Goal: Task Accomplishment & Management: Manage account settings

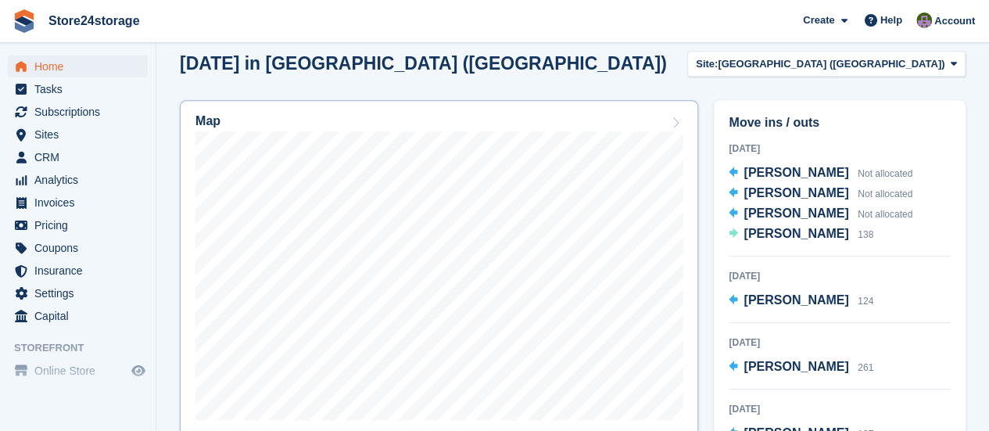
scroll to position [469, 0]
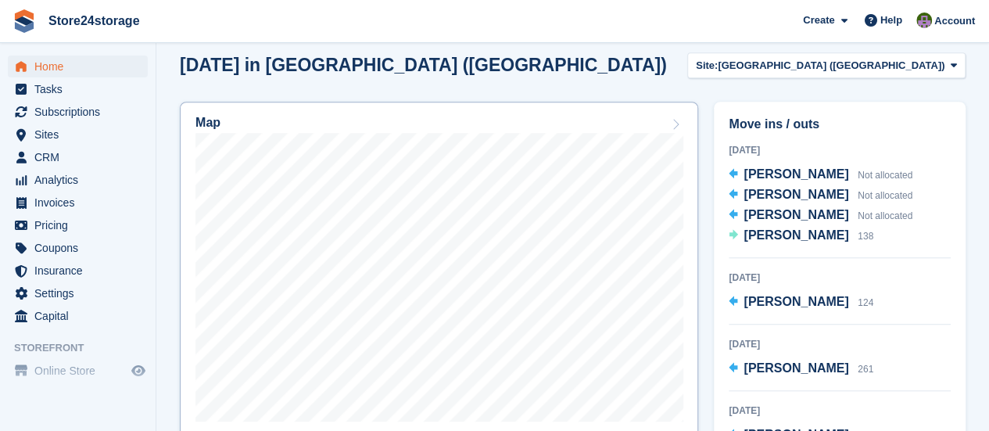
click at [473, 116] on div "Map" at bounding box center [438, 124] width 487 height 17
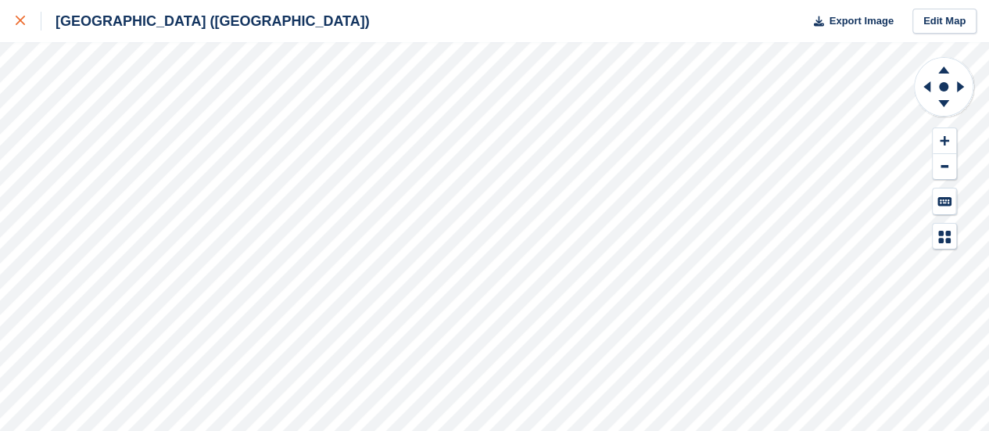
click at [19, 26] on div at bounding box center [29, 21] width 26 height 19
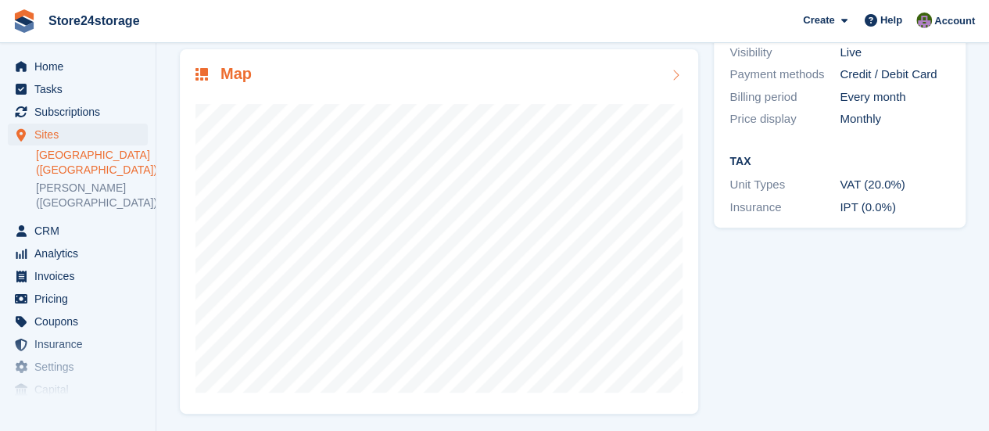
scroll to position [235, 0]
click at [73, 111] on span "Subscriptions" at bounding box center [81, 112] width 94 height 22
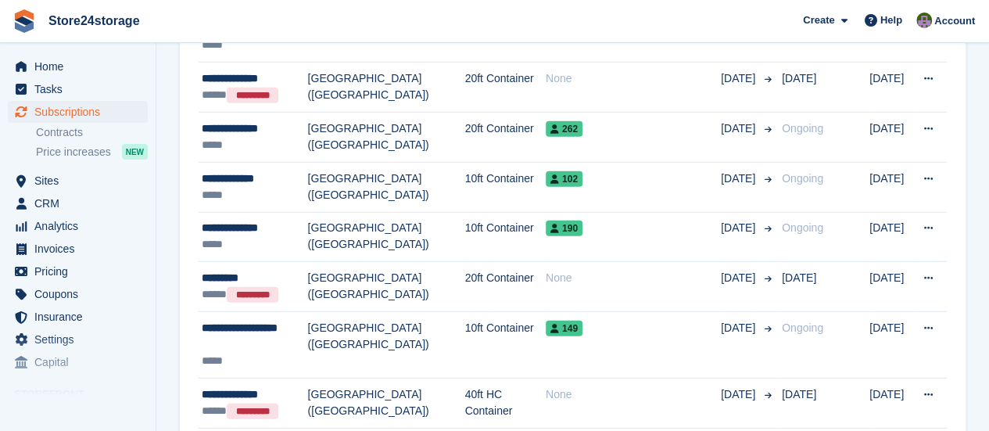
scroll to position [2455, 0]
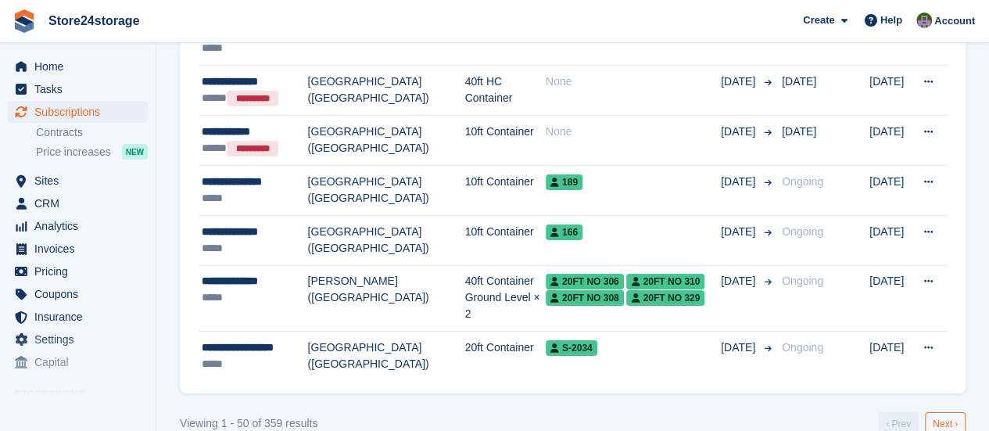
click at [944, 412] on link "Next ›" at bounding box center [945, 423] width 41 height 23
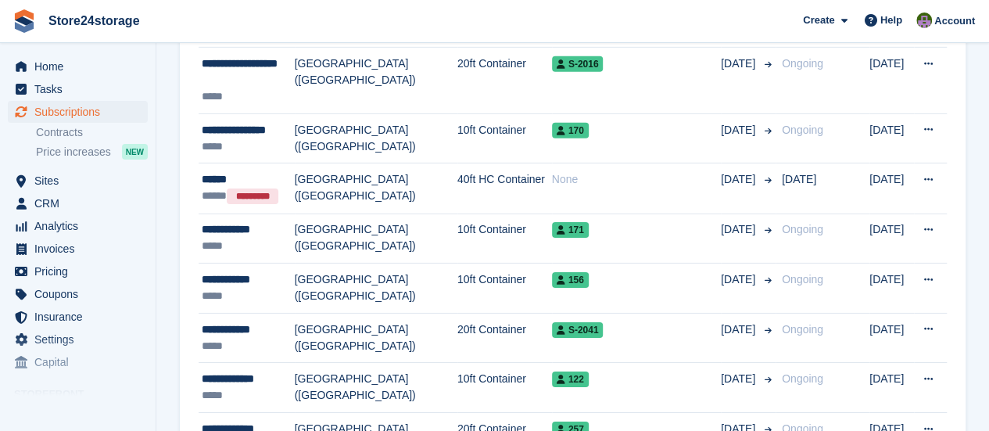
click at [944, 412] on td "View customer Cancel subscription" at bounding box center [930, 436] width 33 height 49
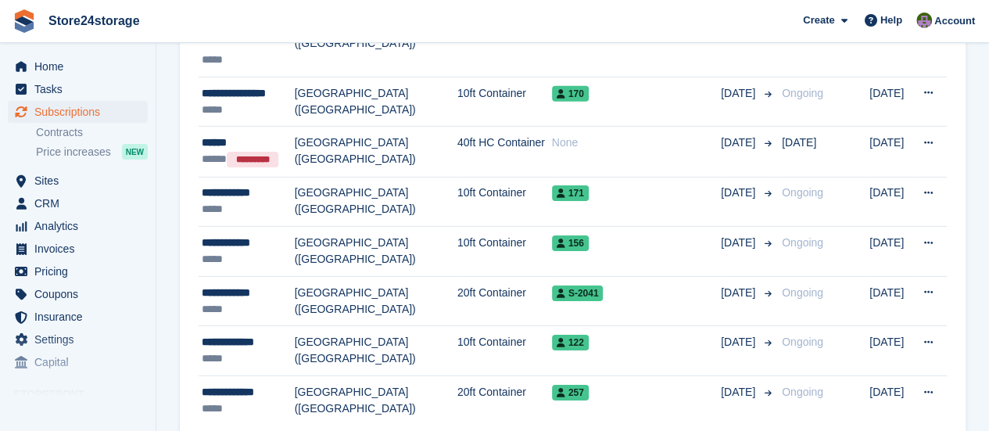
scroll to position [2503, 0]
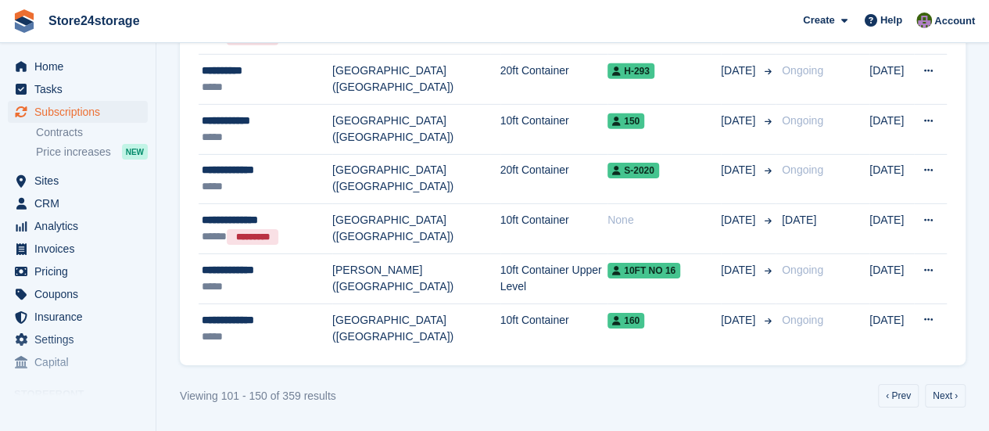
scroll to position [2394, 0]
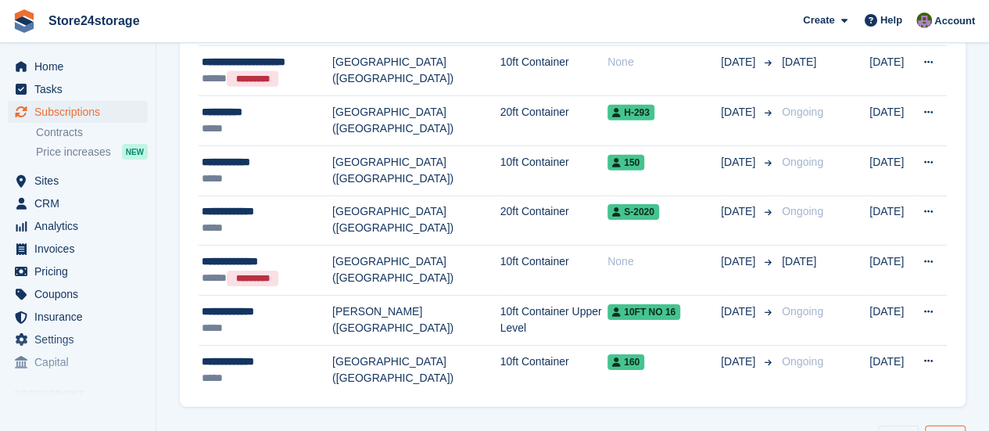
click at [944, 425] on link "Next ›" at bounding box center [945, 436] width 41 height 23
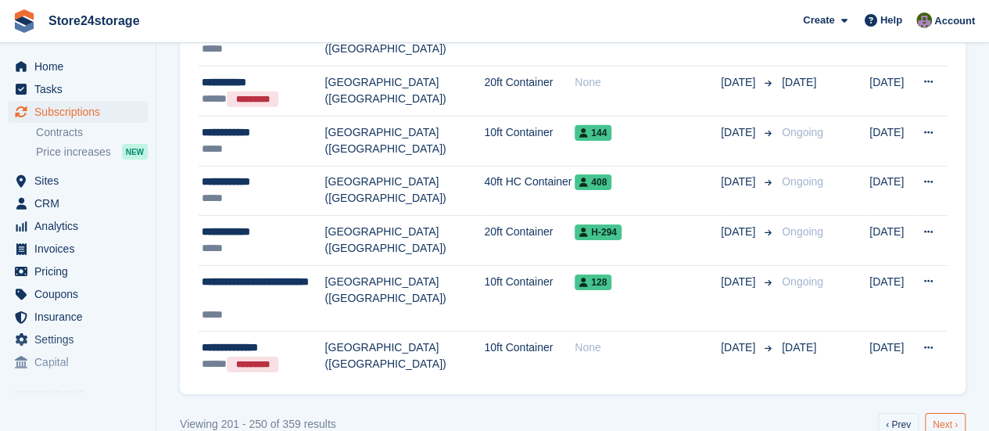
click at [947, 413] on link "Next ›" at bounding box center [945, 424] width 41 height 23
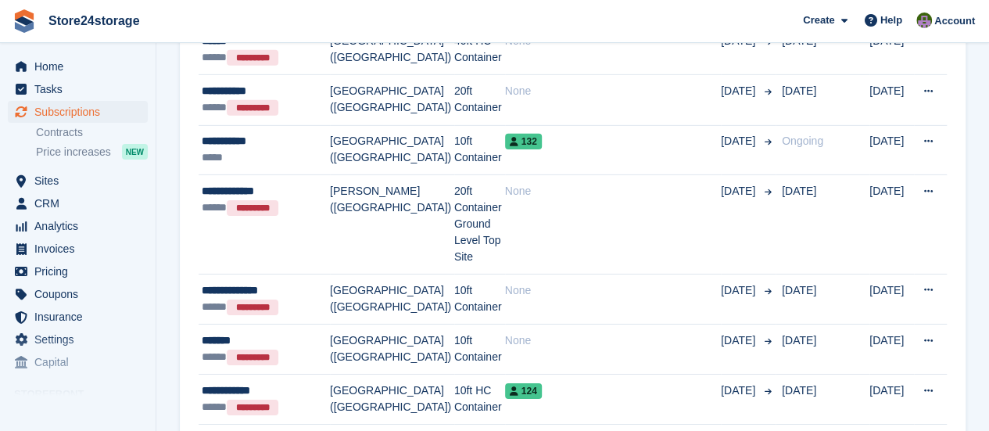
scroll to position [2446, 0]
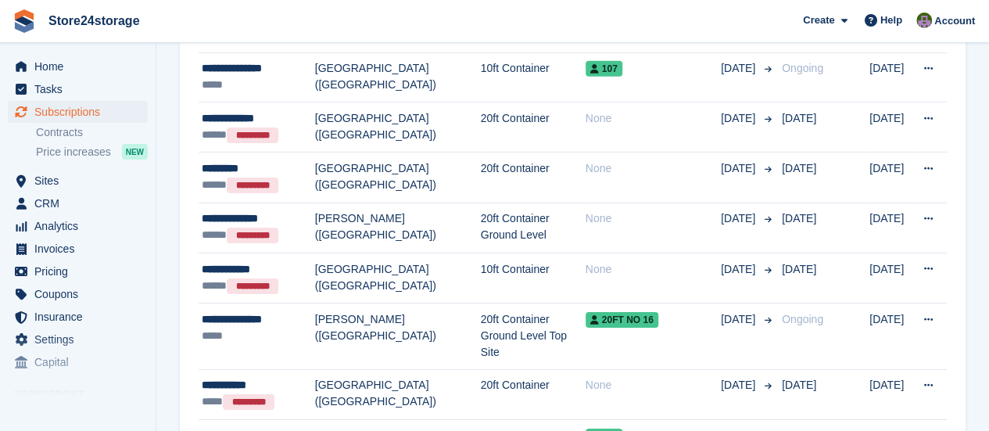
scroll to position [2511, 0]
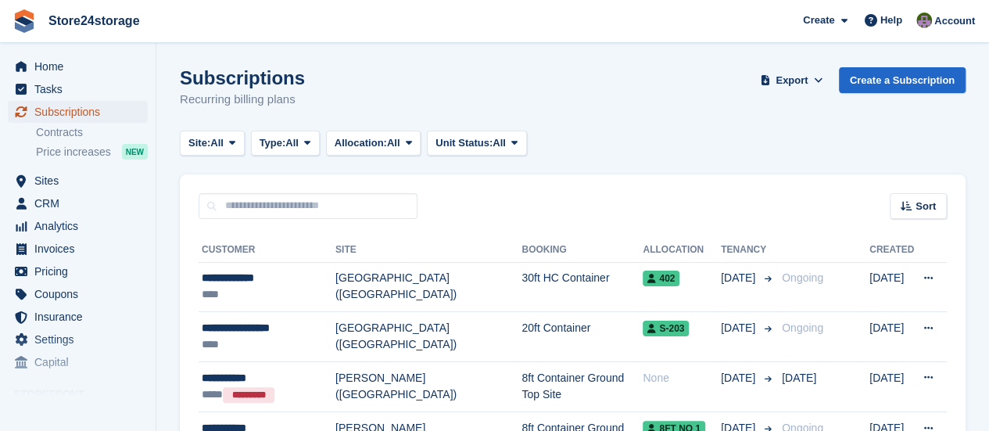
click at [92, 115] on span "Subscriptions" at bounding box center [81, 112] width 94 height 22
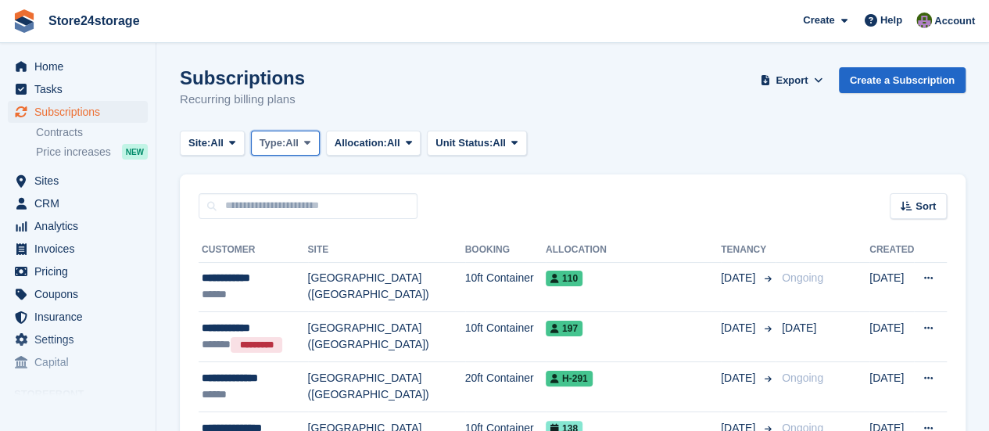
click at [293, 140] on span "All" at bounding box center [291, 143] width 13 height 16
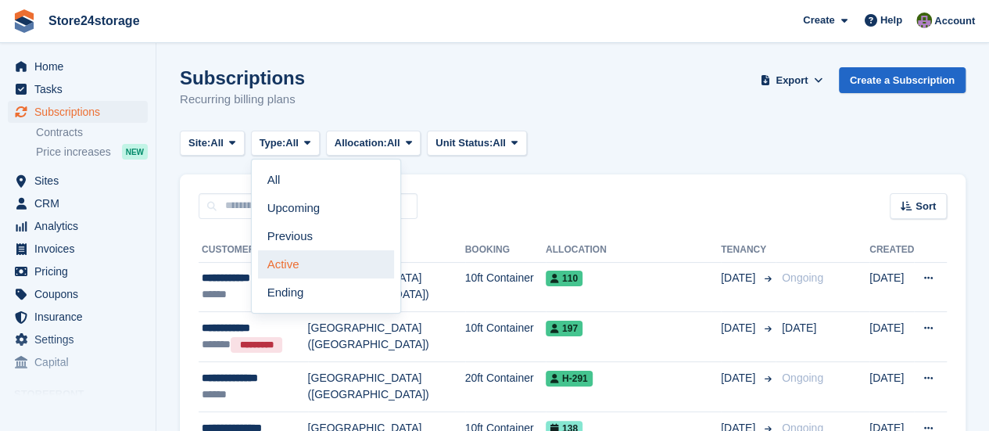
click at [316, 263] on link "Active" at bounding box center [326, 264] width 136 height 28
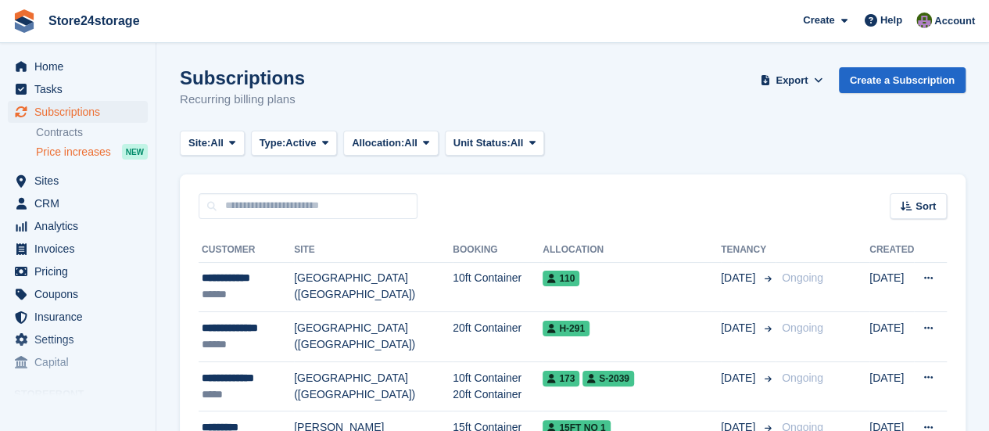
click at [79, 151] on span "Price increases" at bounding box center [73, 152] width 75 height 15
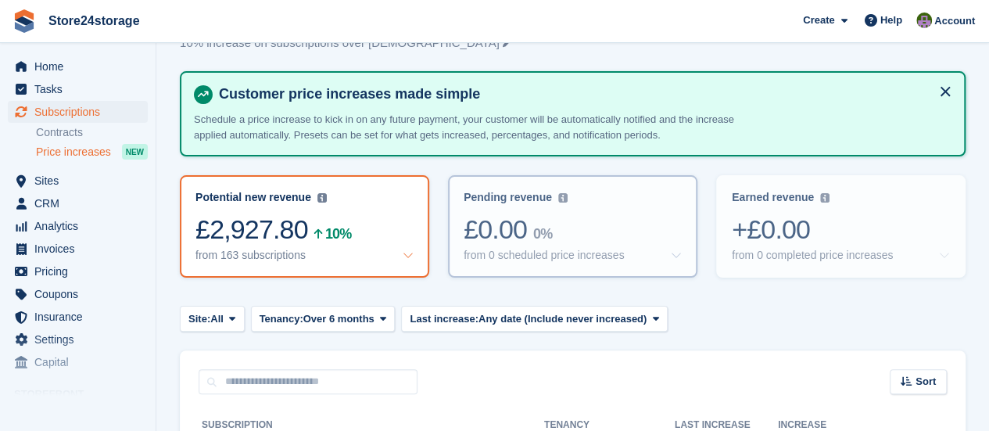
scroll to position [78, 0]
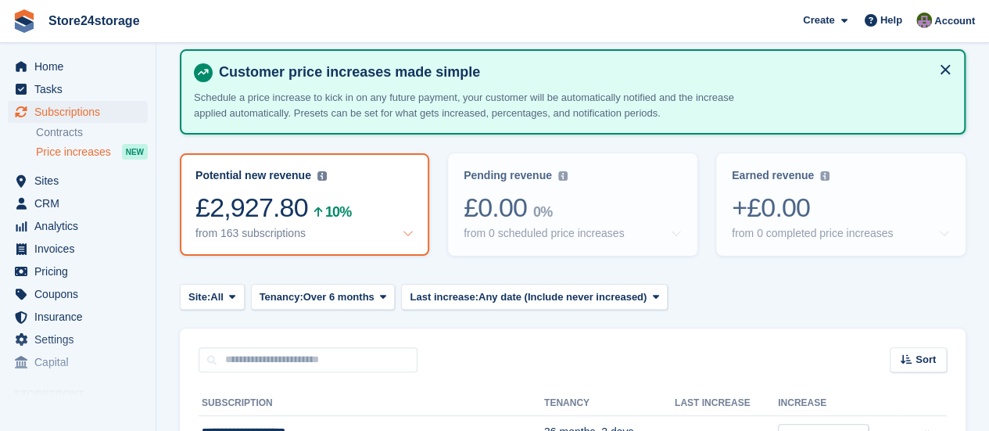
click at [410, 232] on icon at bounding box center [408, 232] width 11 height 11
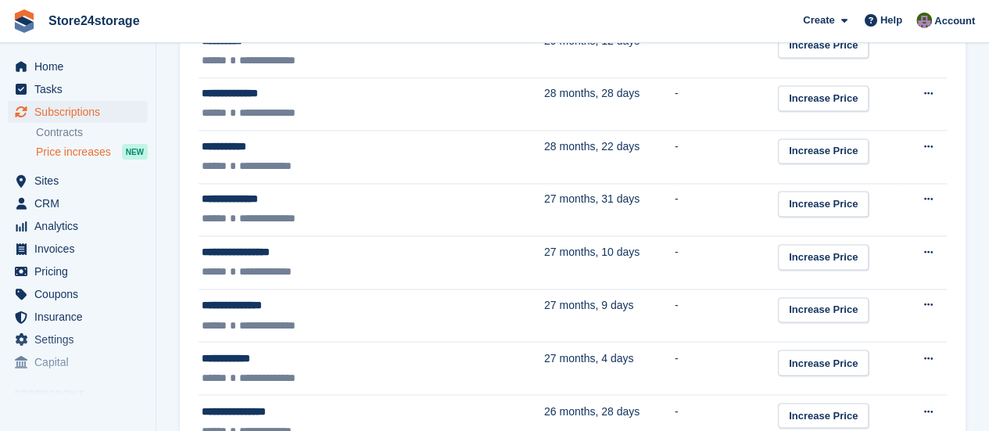
scroll to position [1094, 0]
